Goal: Information Seeking & Learning: Learn about a topic

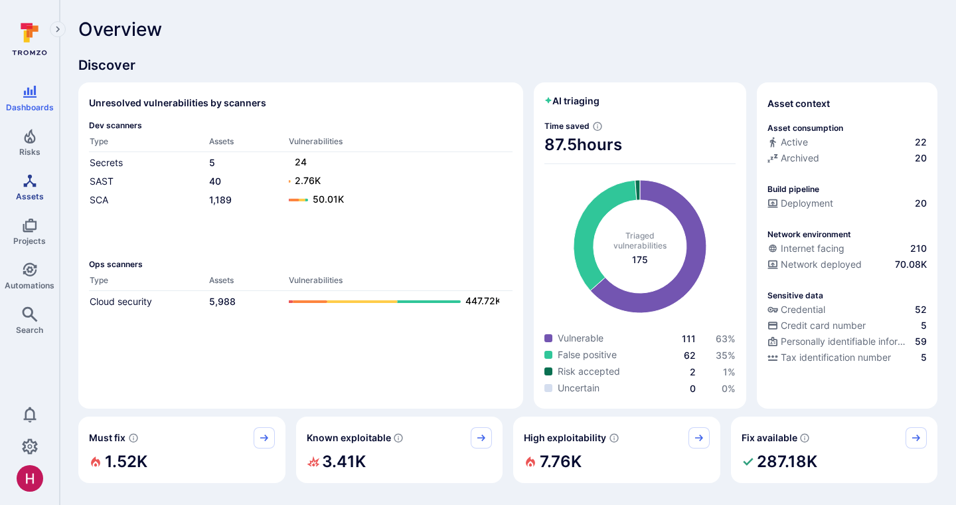
click at [40, 184] on link "Assets" at bounding box center [29, 186] width 59 height 39
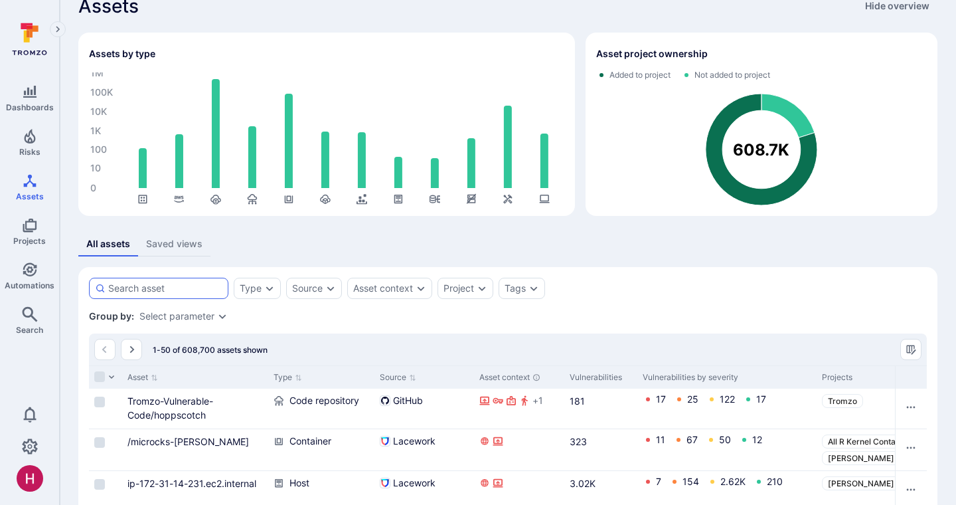
scroll to position [92, 0]
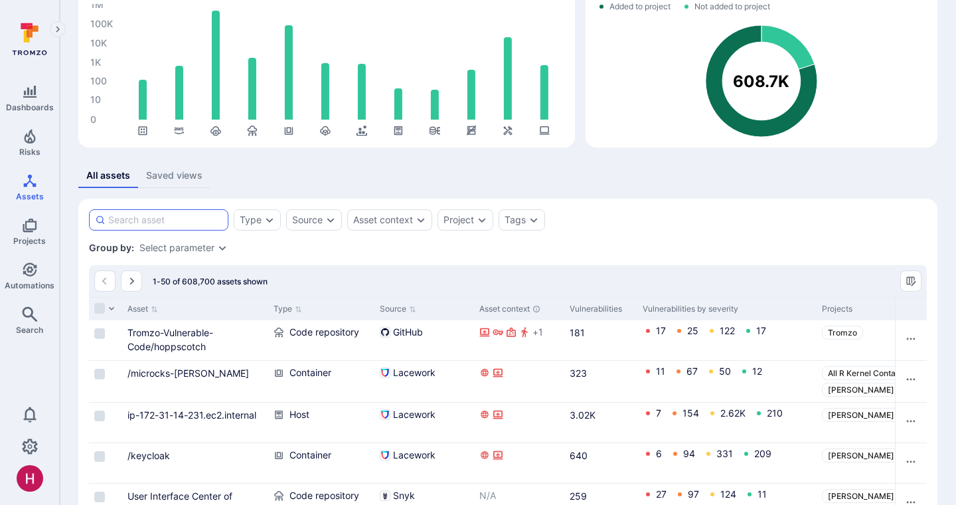
click at [162, 220] on input at bounding box center [165, 219] width 114 height 13
type input "terrascan"
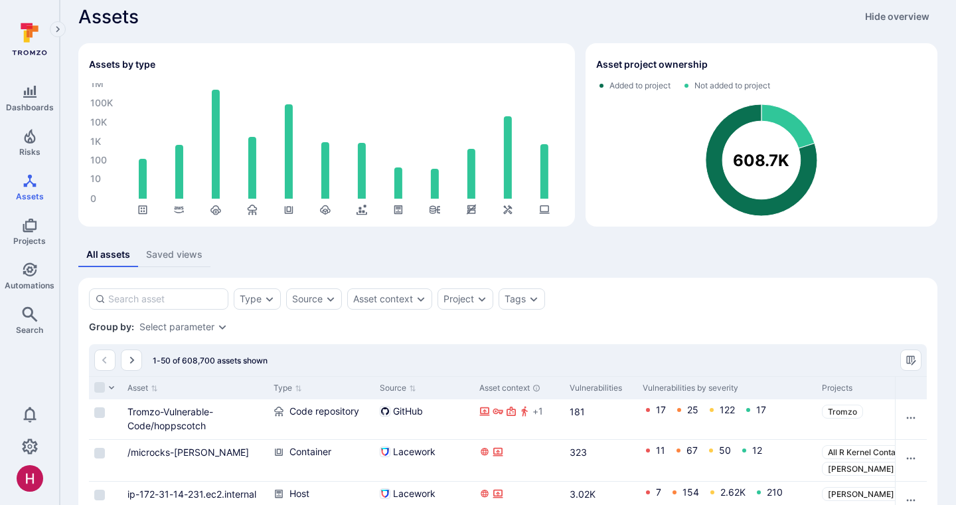
scroll to position [14, 0]
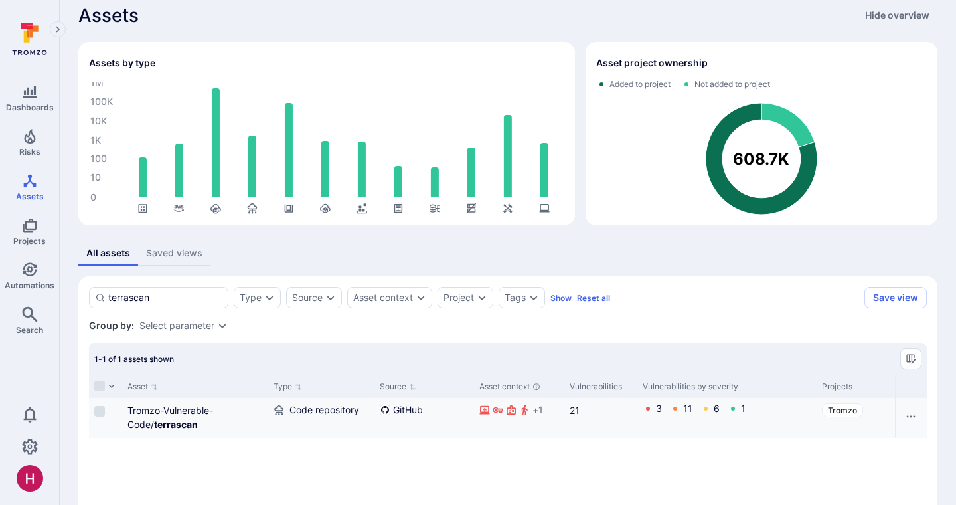
type input "terrascan"
click at [183, 430] on div "Tromzo-Vulnerable-Code/ terrascan" at bounding box center [194, 417] width 135 height 28
click at [183, 426] on b "terrascan" at bounding box center [176, 423] width 44 height 11
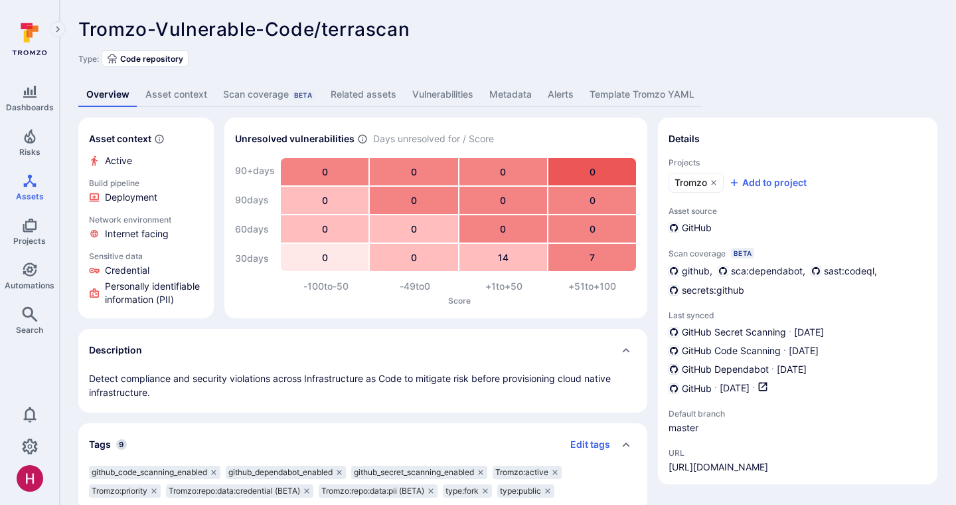
click at [375, 31] on span "Tromzo-Vulnerable-Code/terrascan" at bounding box center [243, 29] width 331 height 23
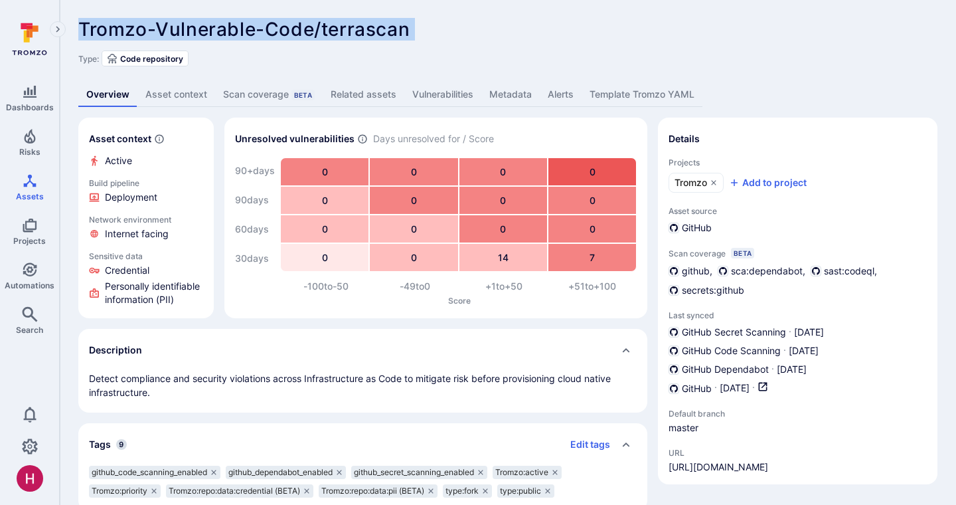
click at [375, 31] on span "Tromzo-Vulnerable-Code/terrascan" at bounding box center [243, 29] width 331 height 23
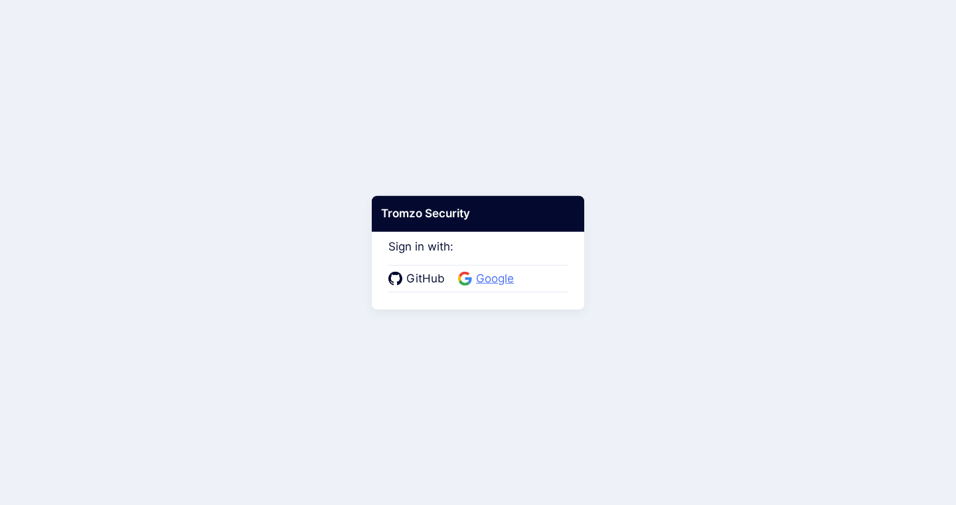
click at [478, 278] on span "Google" at bounding box center [495, 278] width 46 height 17
